Goal: Task Accomplishment & Management: Complete application form

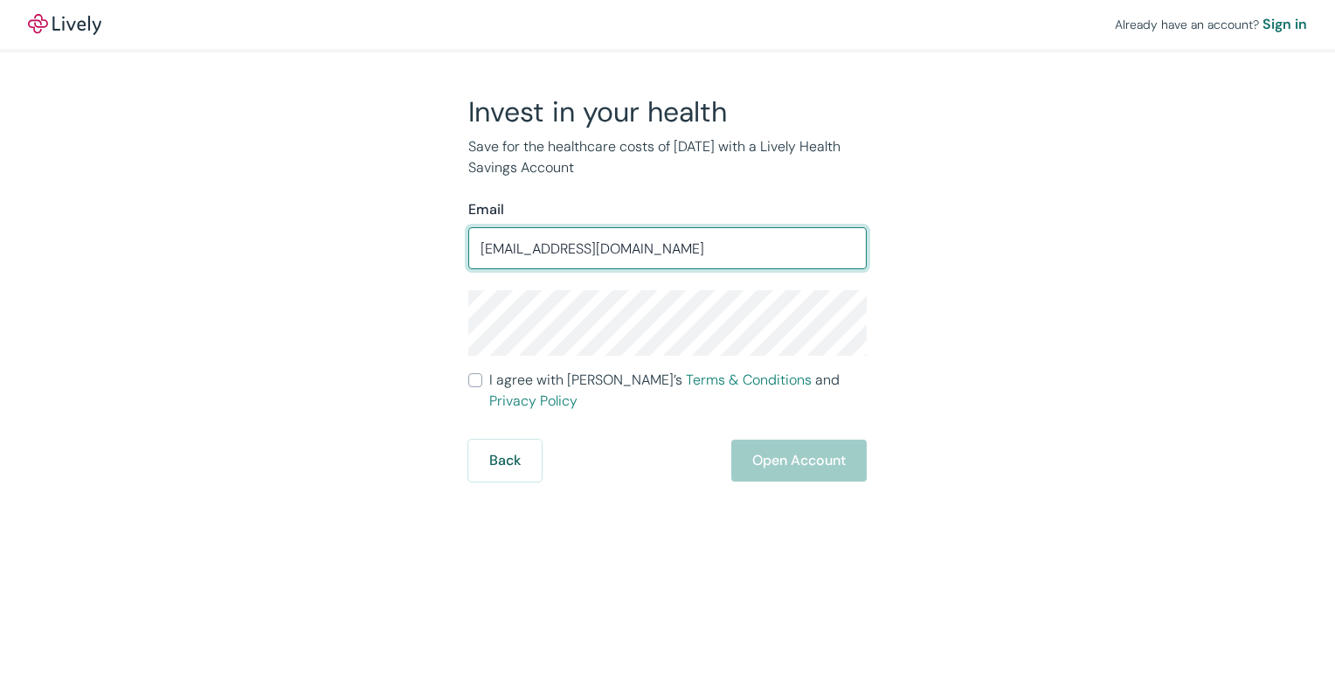
type input "[EMAIL_ADDRESS][DOMAIN_NAME]"
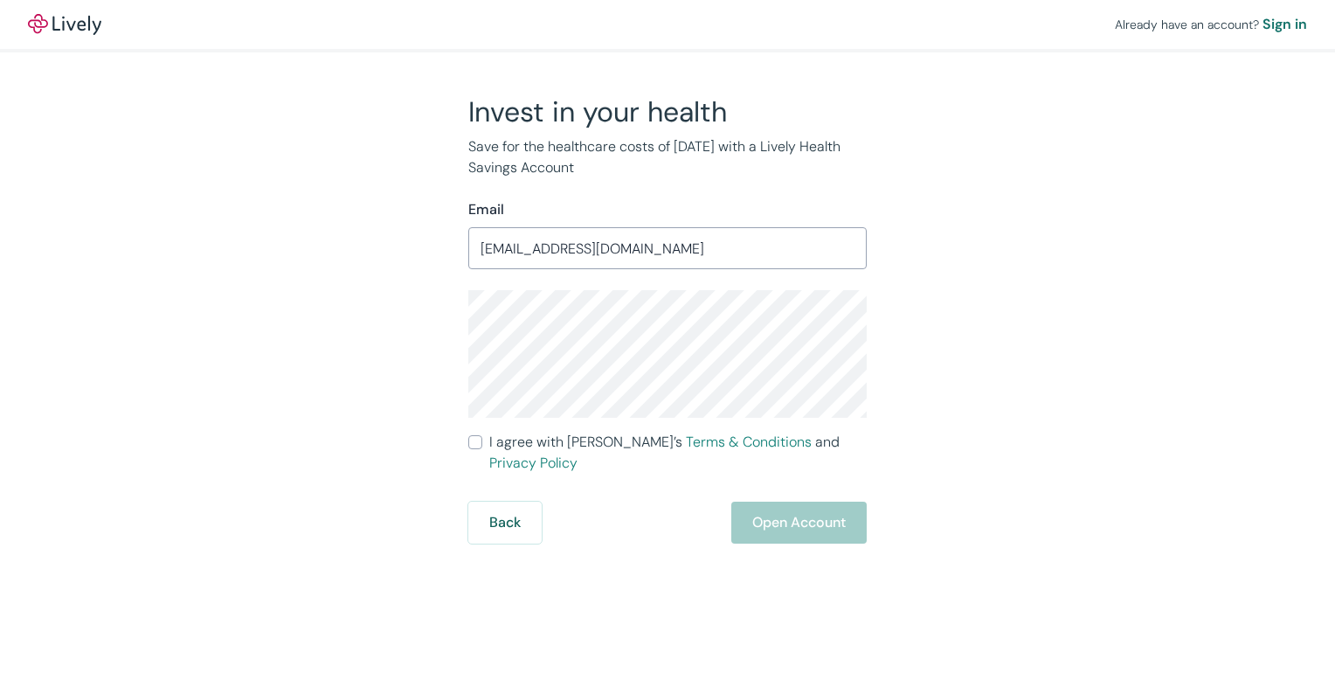
click at [476, 442] on input "I agree with Lively’s Terms & Conditions and Privacy Policy" at bounding box center [475, 442] width 14 height 14
checkbox input "true"
click at [783, 502] on button "Open Account" at bounding box center [798, 523] width 135 height 42
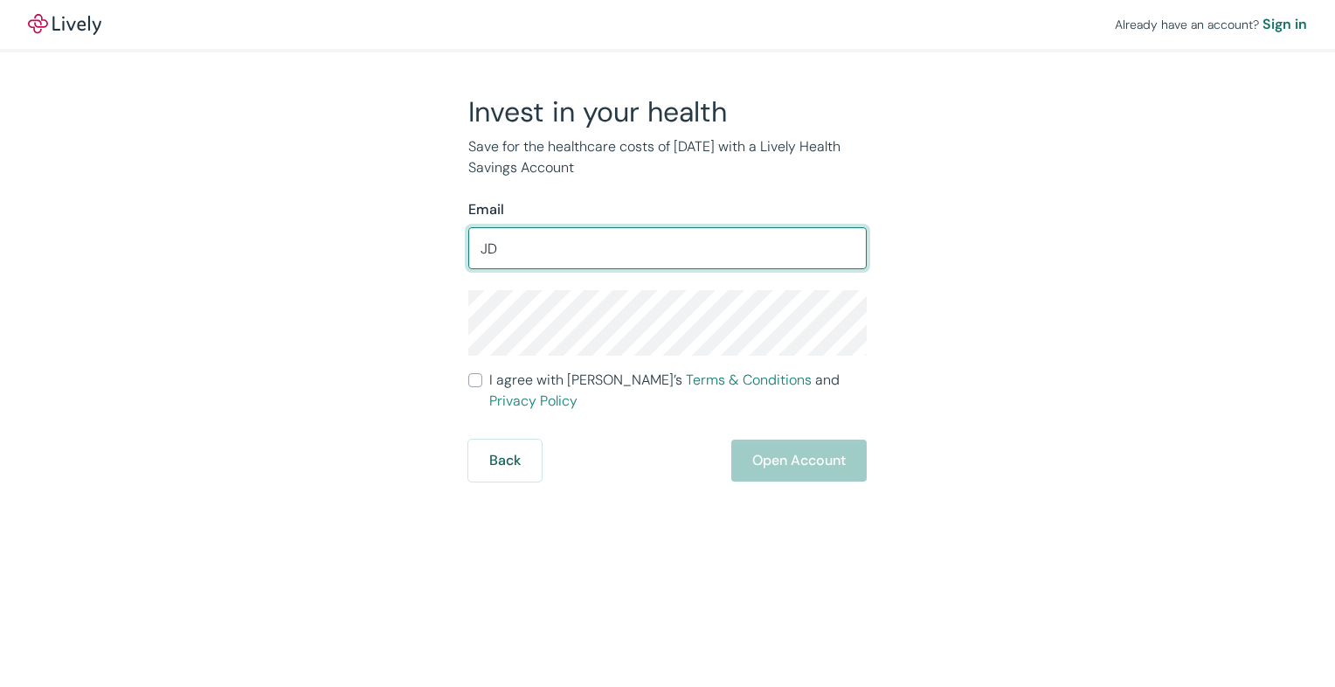
type input "[EMAIL_ADDRESS][DOMAIN_NAME]"
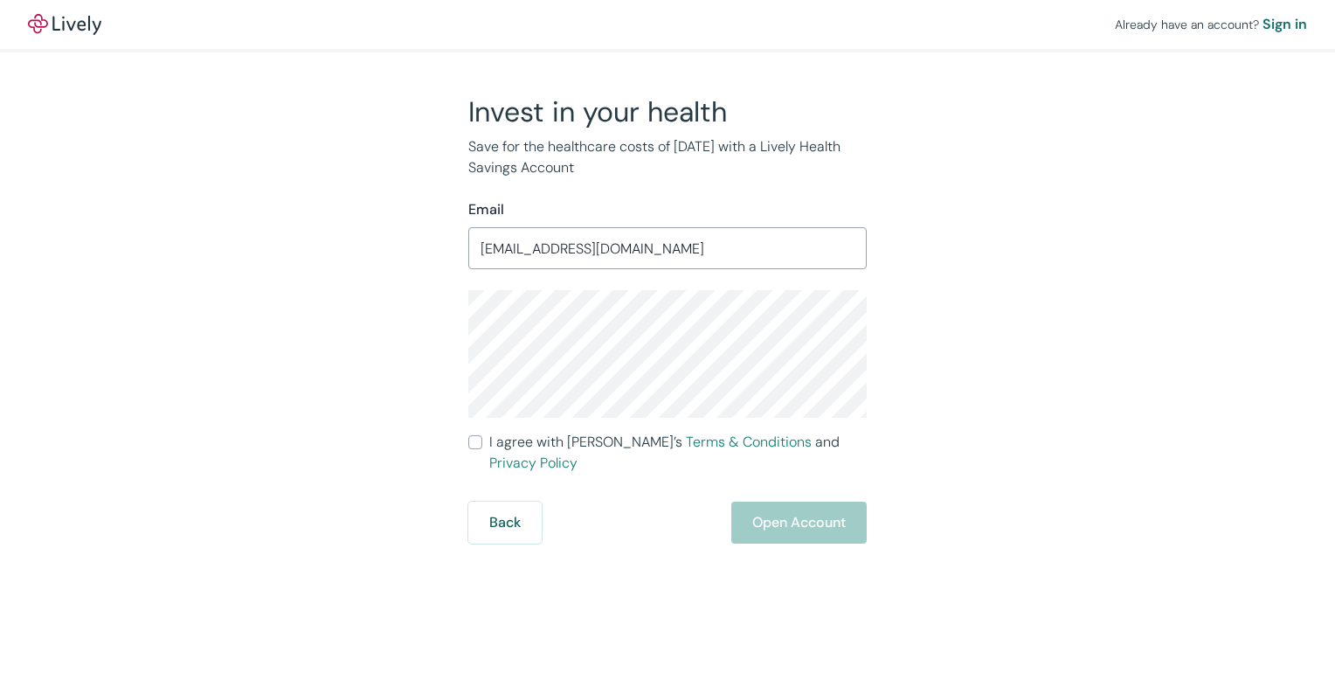
click at [478, 442] on input "I agree with Lively’s Terms & Conditions and Privacy Policy" at bounding box center [475, 442] width 14 height 14
checkbox input "true"
click at [768, 511] on button "Open Account" at bounding box center [798, 523] width 135 height 42
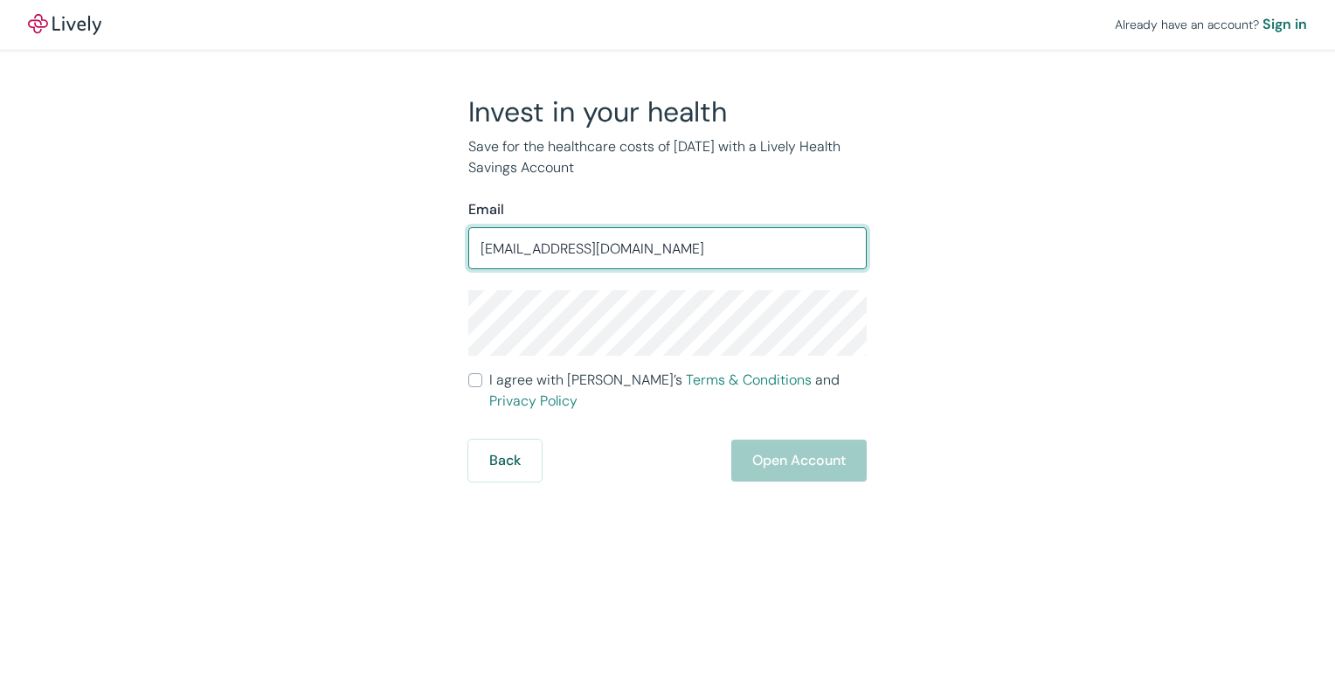
type input "[EMAIL_ADDRESS][DOMAIN_NAME]"
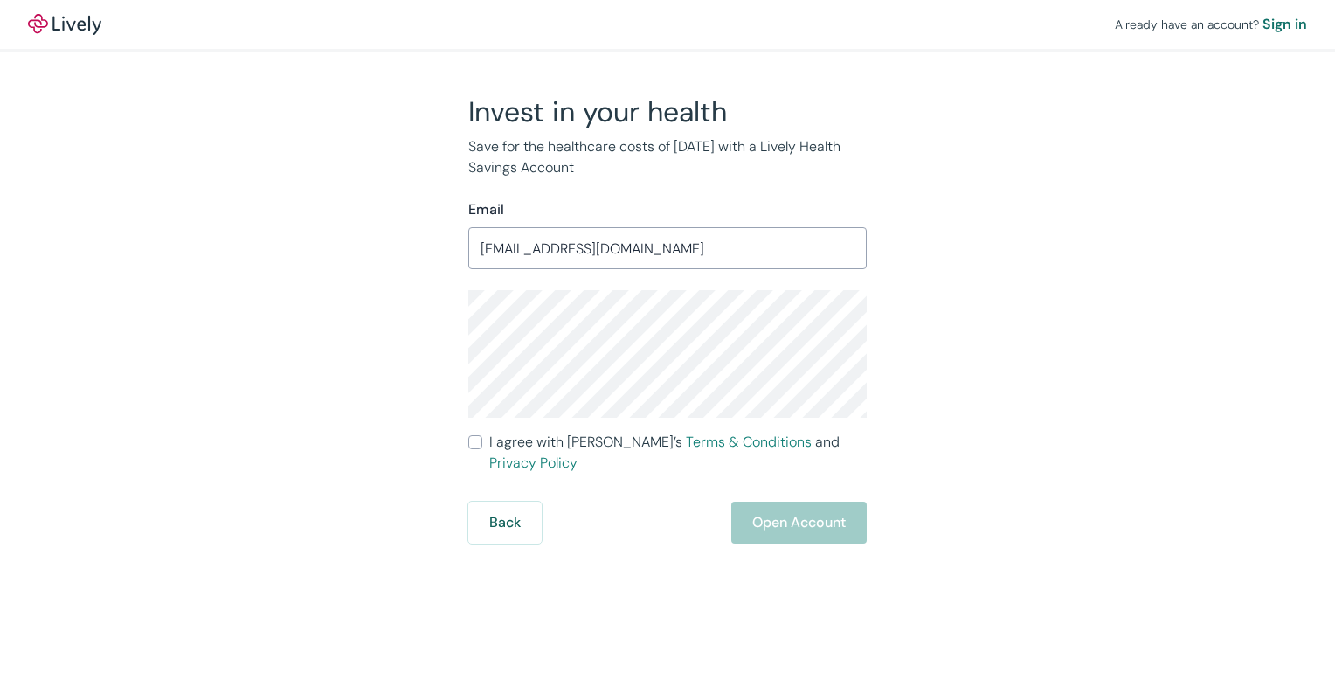
click at [475, 446] on input "I agree with Lively’s Terms & Conditions and Privacy Policy" at bounding box center [475, 442] width 14 height 14
checkbox input "true"
click at [790, 507] on button "Open Account" at bounding box center [798, 523] width 135 height 42
